Goal: Communication & Community: Answer question/provide support

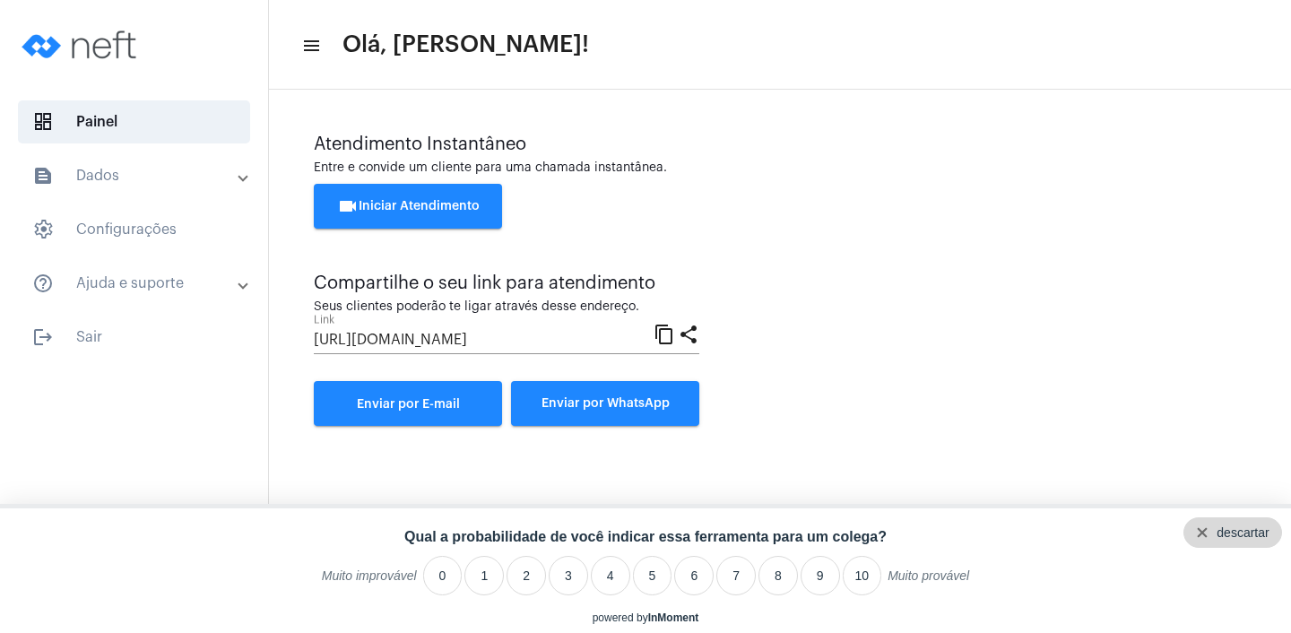
click at [1261, 532] on div "descartar" at bounding box center [1242, 532] width 52 height 14
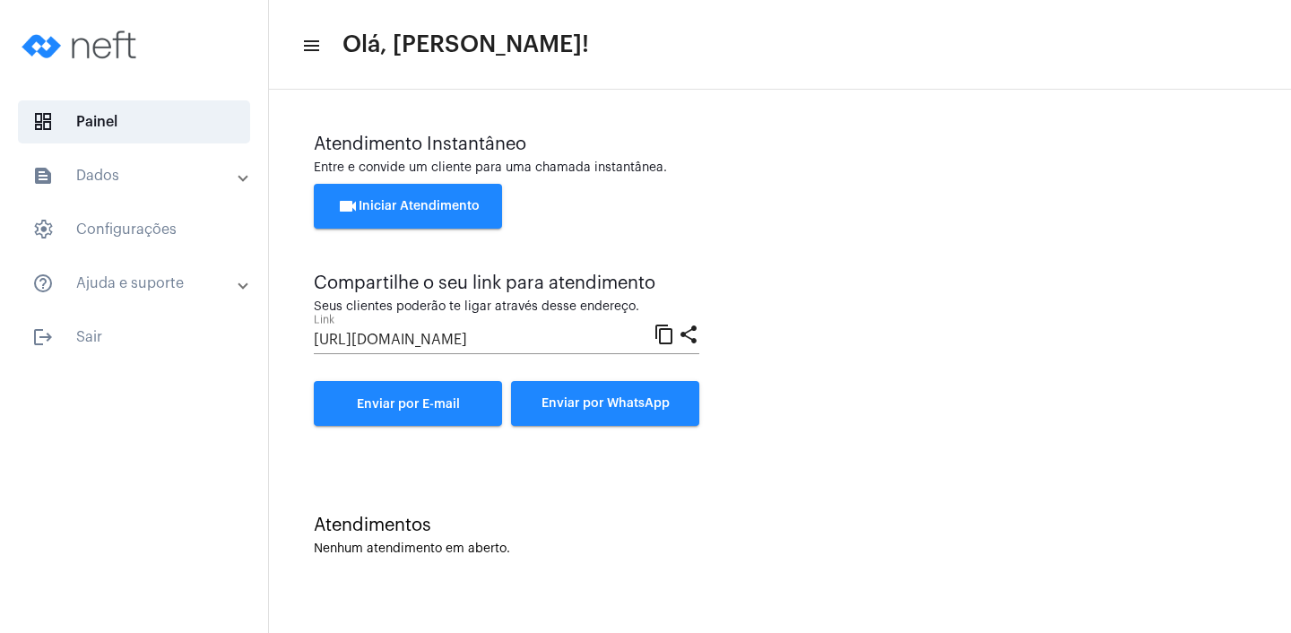
click at [1180, 507] on div "Atendimentos Nenhum atendimento em aberto." at bounding box center [780, 527] width 1004 height 130
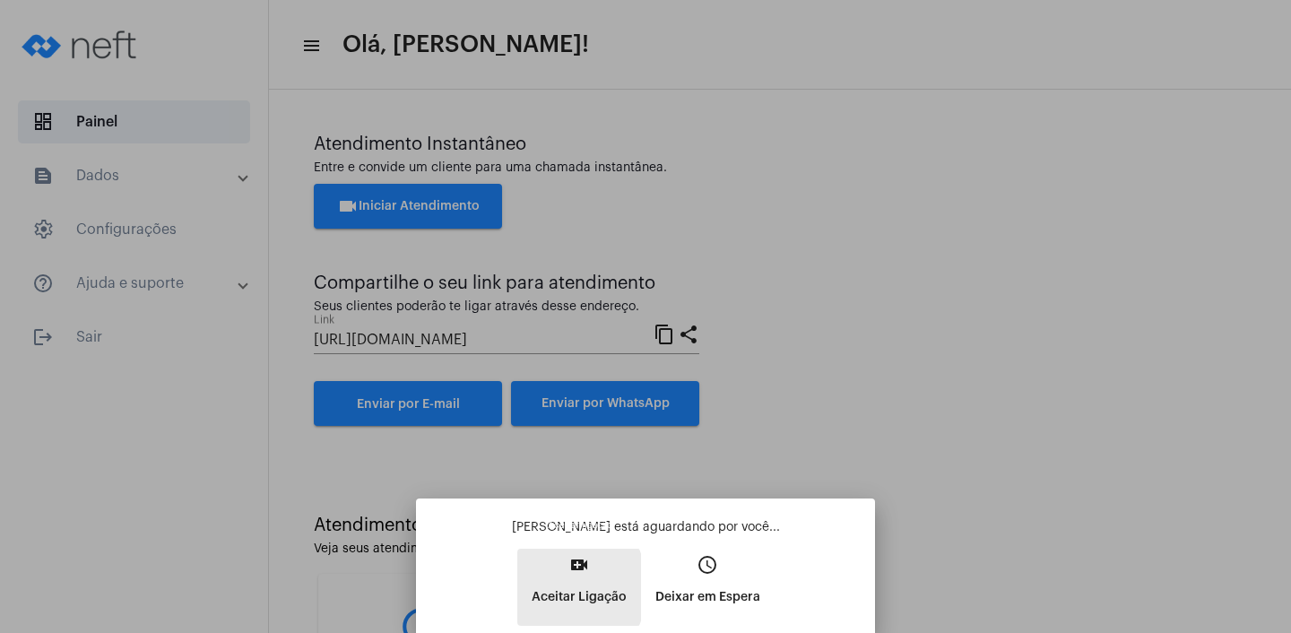
click at [553, 587] on p "Aceitar Ligação" at bounding box center [579, 597] width 95 height 32
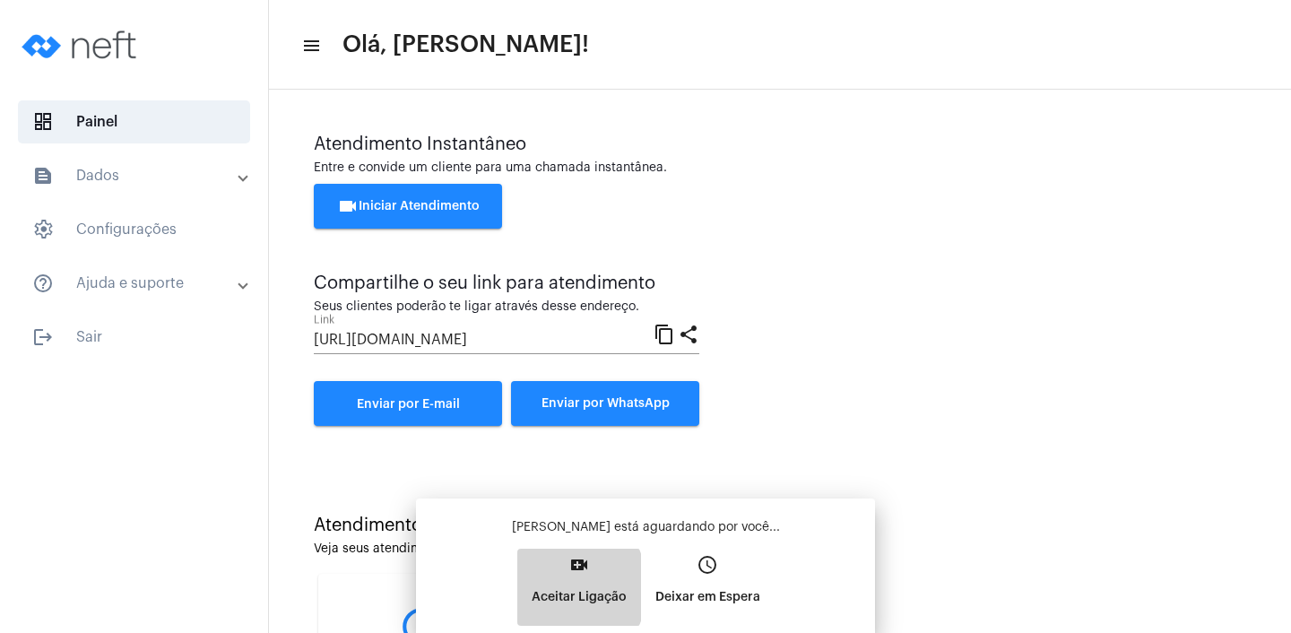
click at [554, 587] on div "[PERSON_NAME] está aguardando por você... video_call Aceitar Ligação access_tim…" at bounding box center [645, 572] width 430 height 108
